Goal: Transaction & Acquisition: Purchase product/service

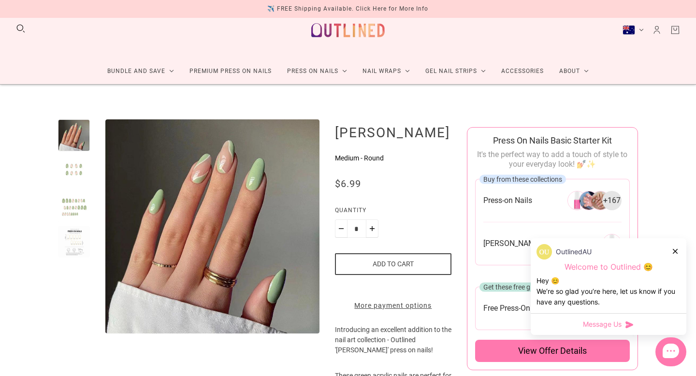
click at [675, 259] on div "OutlinedAU" at bounding box center [609, 251] width 144 height 15
click at [674, 249] on icon at bounding box center [675, 251] width 5 height 5
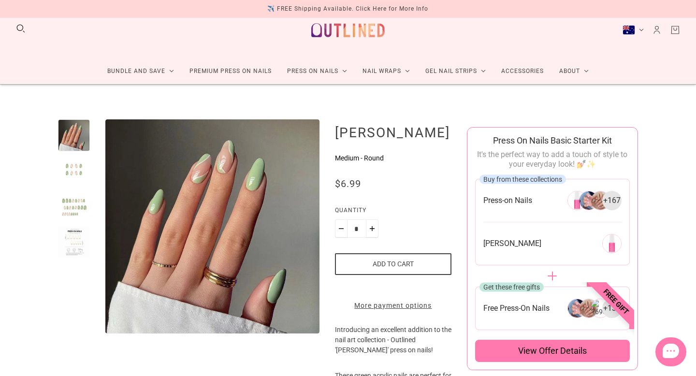
click at [80, 178] on div at bounding box center [74, 171] width 32 height 32
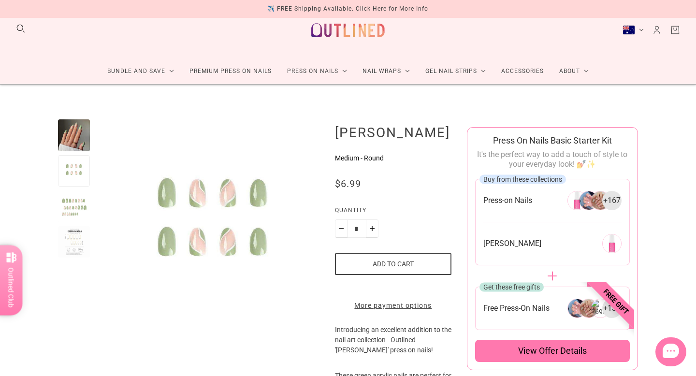
click at [73, 218] on div at bounding box center [74, 206] width 32 height 32
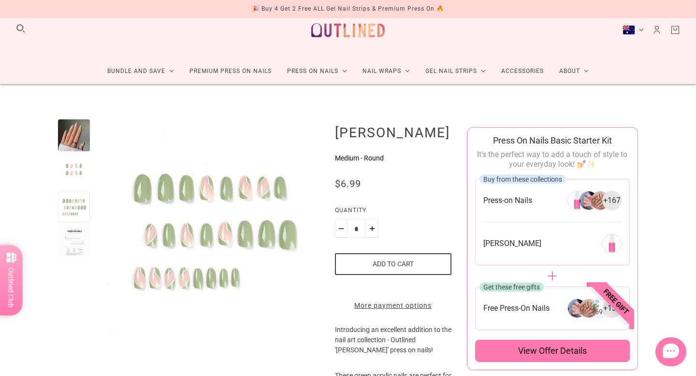
click at [70, 129] on div at bounding box center [74, 135] width 32 height 32
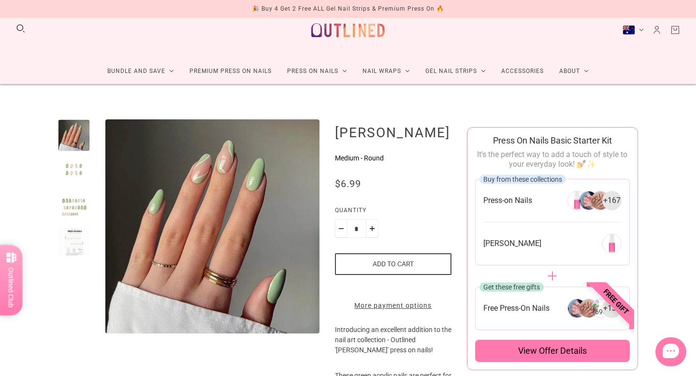
click at [380, 262] on button "Add to cart" at bounding box center [393, 264] width 116 height 22
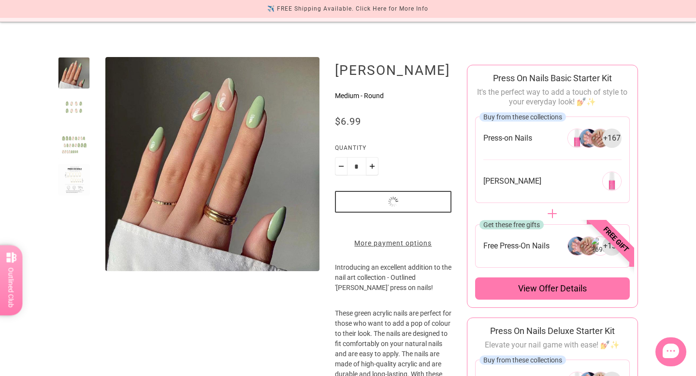
scroll to position [96, 0]
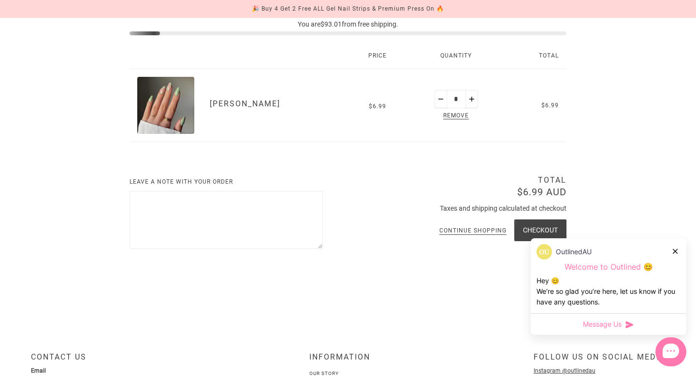
scroll to position [157, 0]
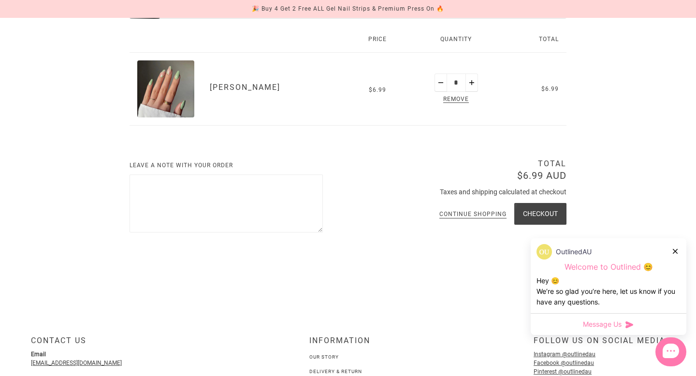
click at [675, 259] on div "OutlinedAU" at bounding box center [609, 251] width 144 height 15
click at [675, 247] on div at bounding box center [676, 251] width 6 height 10
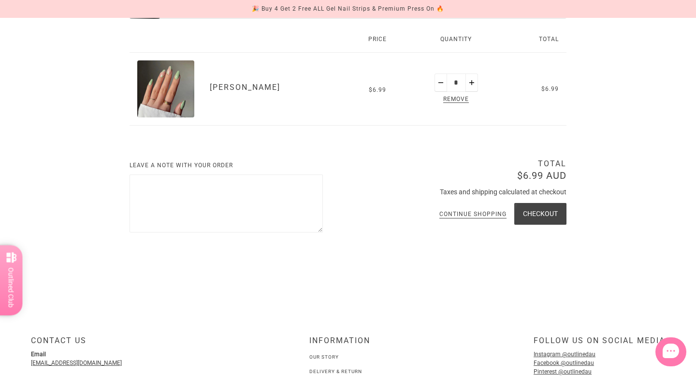
scroll to position [0, 0]
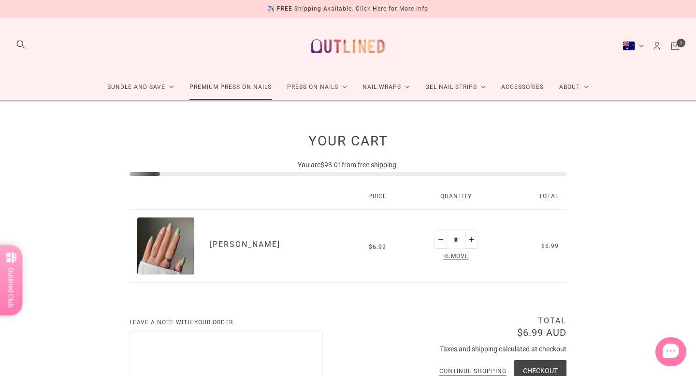
click at [234, 87] on link "Premium Press On Nails" at bounding box center [231, 87] width 98 height 26
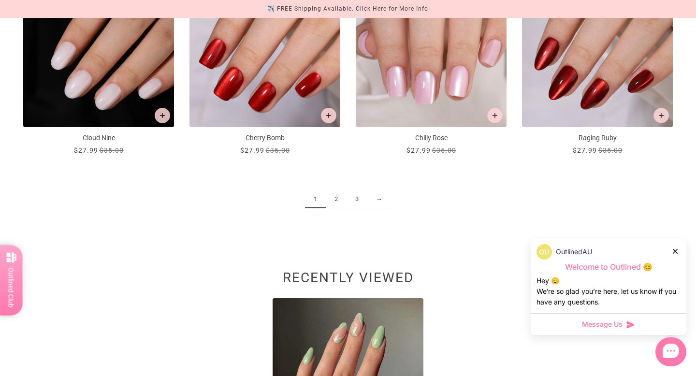
scroll to position [1217, 0]
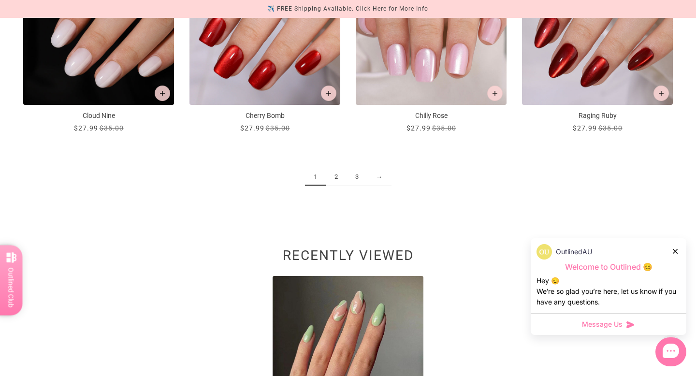
click at [337, 186] on div "1 2 3 →" at bounding box center [348, 182] width 650 height 66
click at [337, 178] on link "2" at bounding box center [336, 177] width 21 height 18
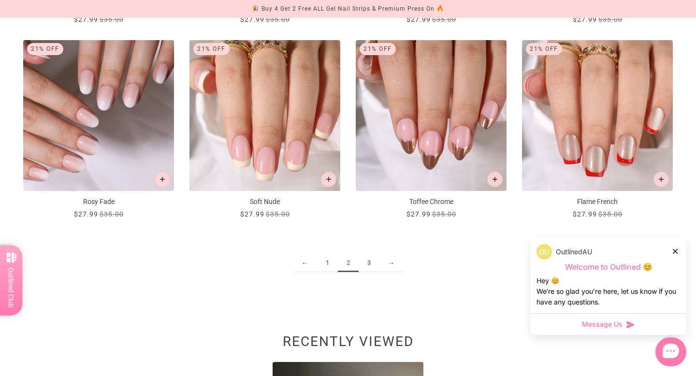
click at [374, 267] on link "3" at bounding box center [369, 263] width 21 height 18
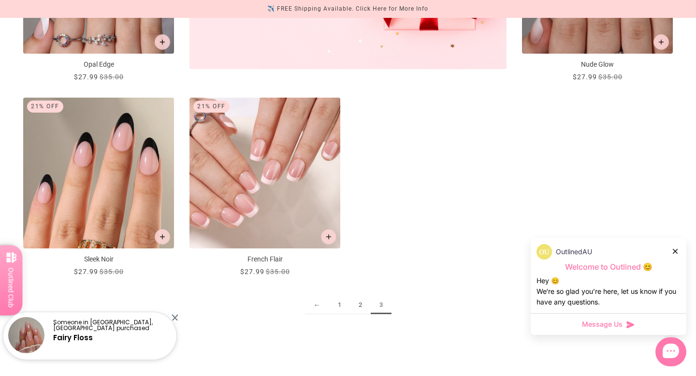
scroll to position [491, 0]
